Goal: Information Seeking & Learning: Learn about a topic

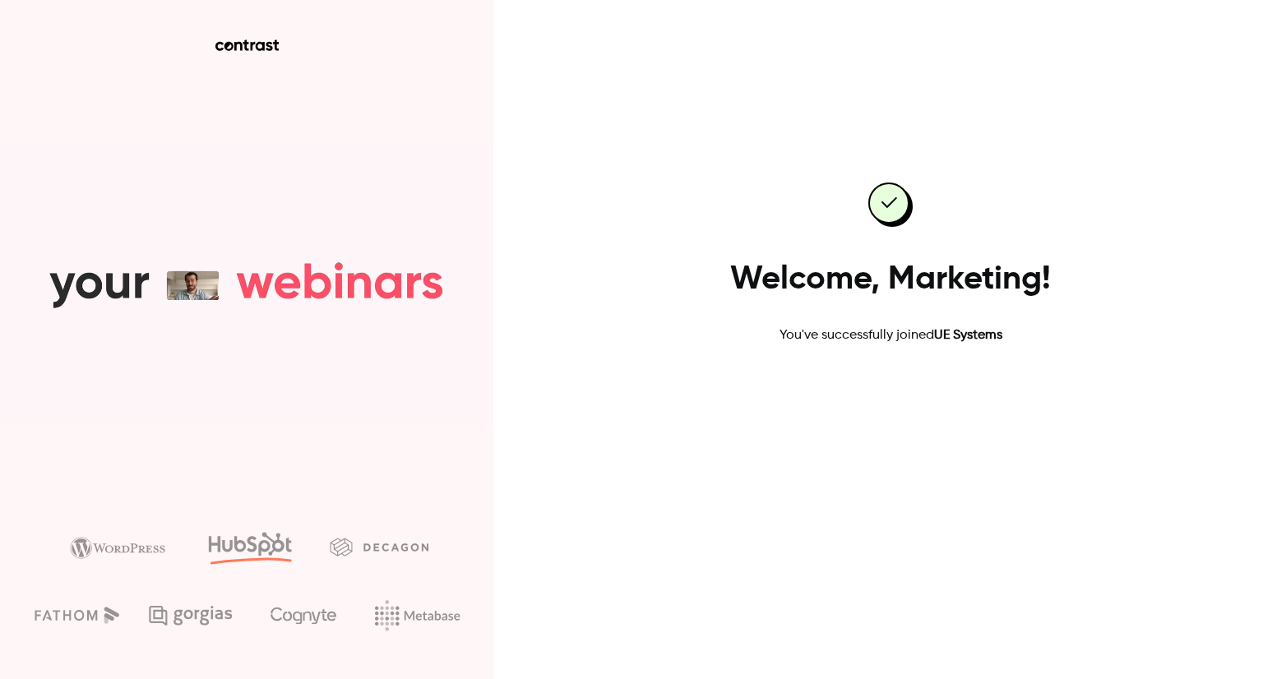
click at [917, 386] on link "Go to dashboard" at bounding box center [890, 397] width 140 height 39
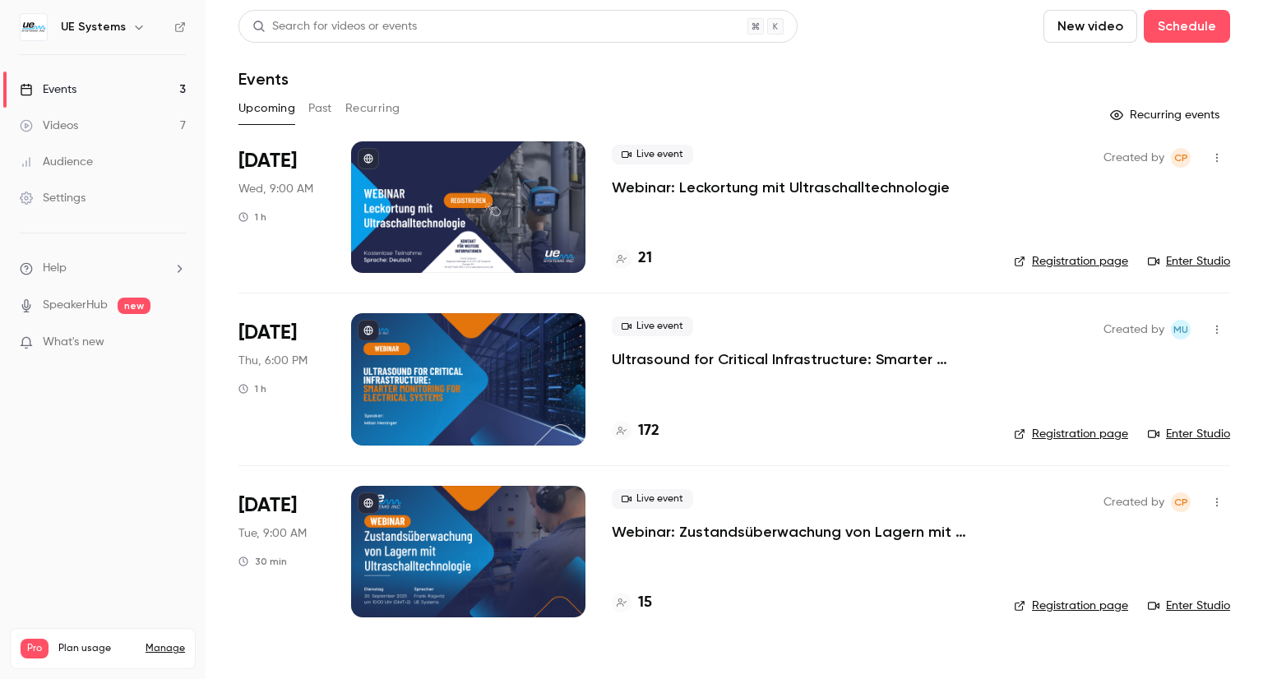
click at [1188, 261] on link "Enter Studio" at bounding box center [1189, 261] width 82 height 16
click at [1174, 261] on link "Enter Studio" at bounding box center [1189, 261] width 82 height 16
click at [505, 198] on div at bounding box center [468, 207] width 234 height 132
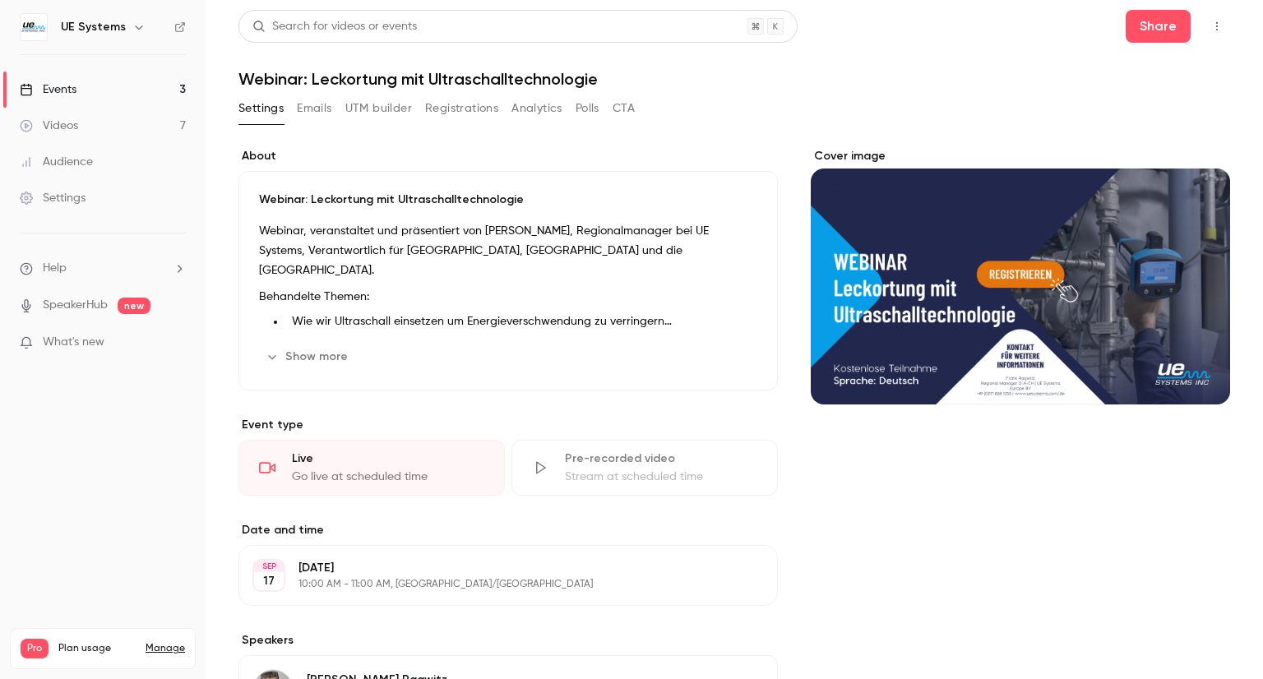
click at [111, 129] on link "Videos 7" at bounding box center [103, 126] width 206 height 36
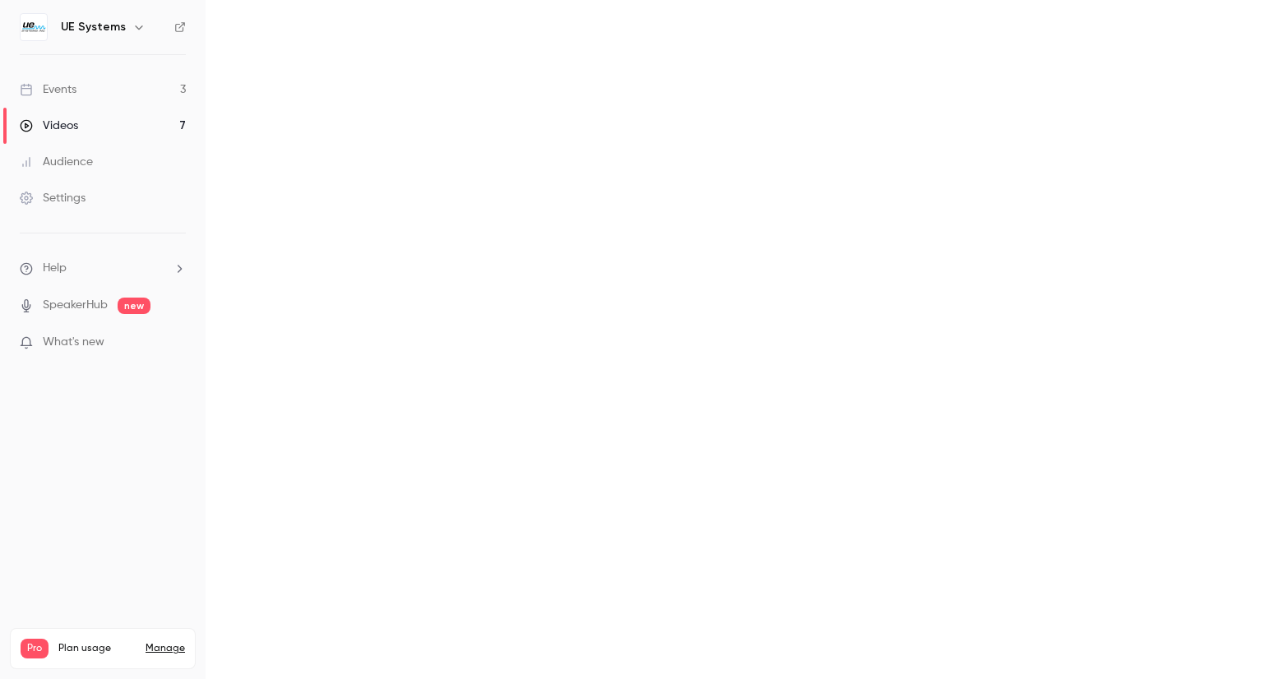
click at [100, 97] on link "Events 3" at bounding box center [103, 90] width 206 height 36
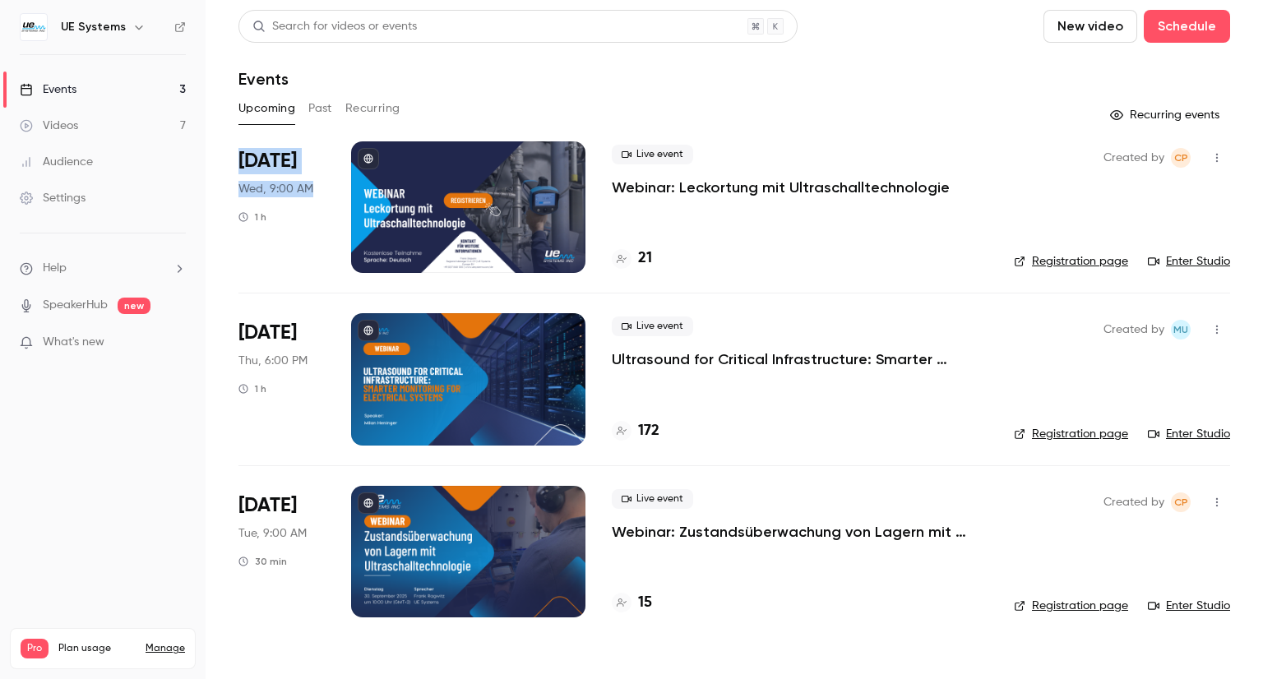
drag, startPoint x: 328, startPoint y: 188, endPoint x: 227, endPoint y: 108, distance: 129.3
click at [227, 108] on main "Search for videos or events New video Schedule Events Upcoming Past Recurring R…" at bounding box center [734, 339] width 1057 height 679
click at [307, 279] on li "[DATE] Wed, 9:00 AM 1 h Live event Webinar: Leckortung mit Ultraschalltechnolog…" at bounding box center [733, 216] width 991 height 151
click at [271, 190] on span "Wed, 9:00 AM" at bounding box center [275, 189] width 75 height 16
click at [260, 161] on span "[DATE]" at bounding box center [267, 161] width 58 height 26
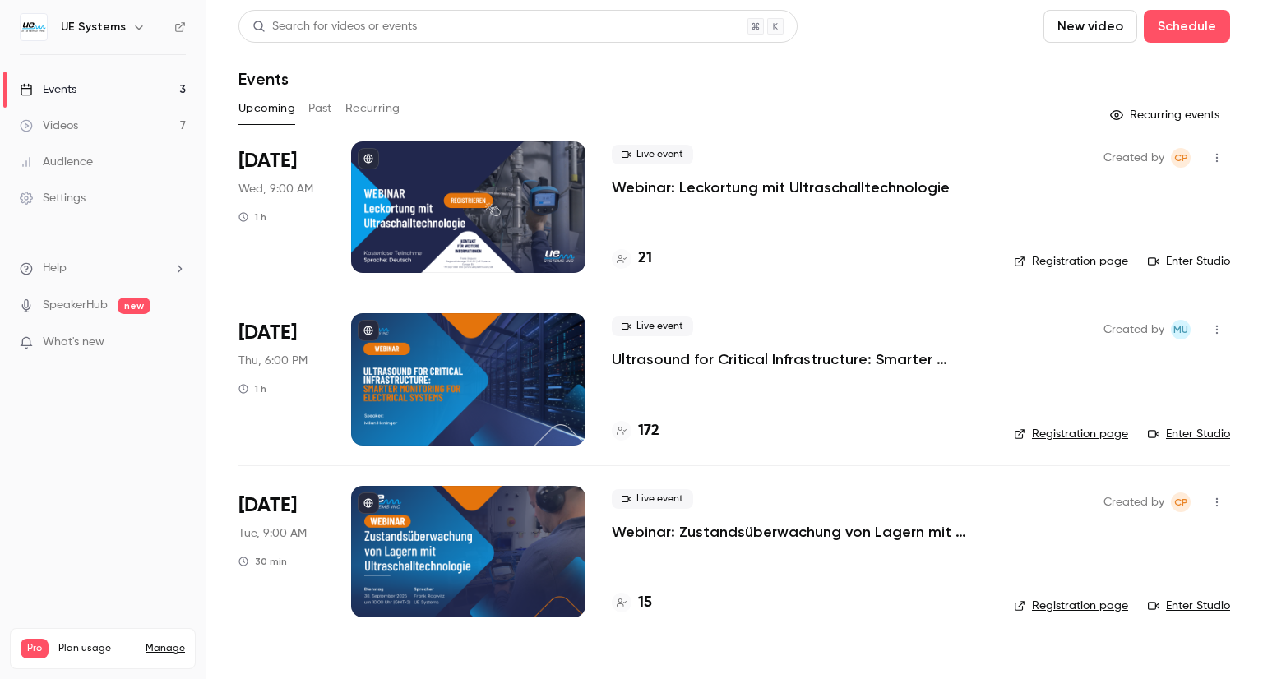
click at [767, 188] on p "Webinar: Leckortung mit Ultraschalltechnologie" at bounding box center [781, 188] width 338 height 20
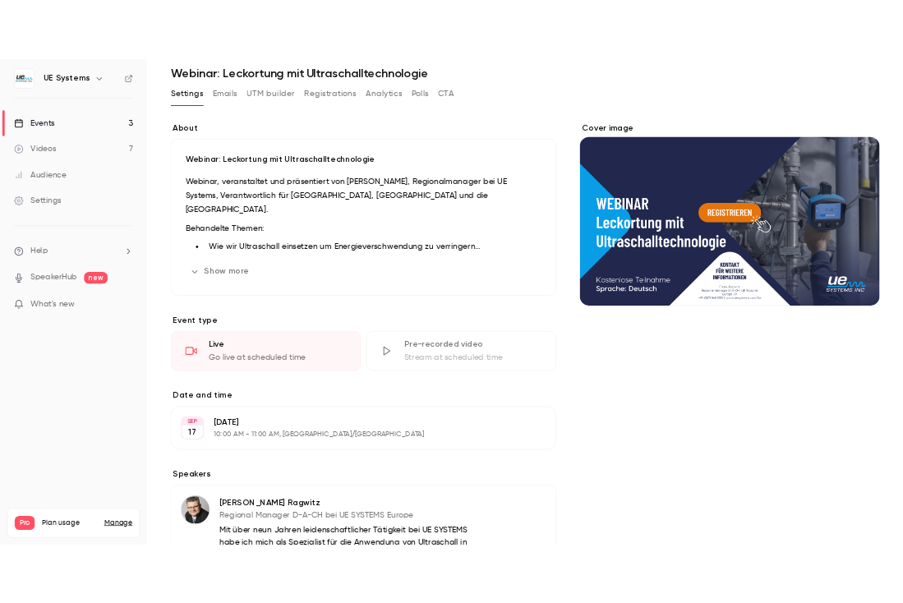
scroll to position [164, 0]
